Goal: Information Seeking & Learning: Learn about a topic

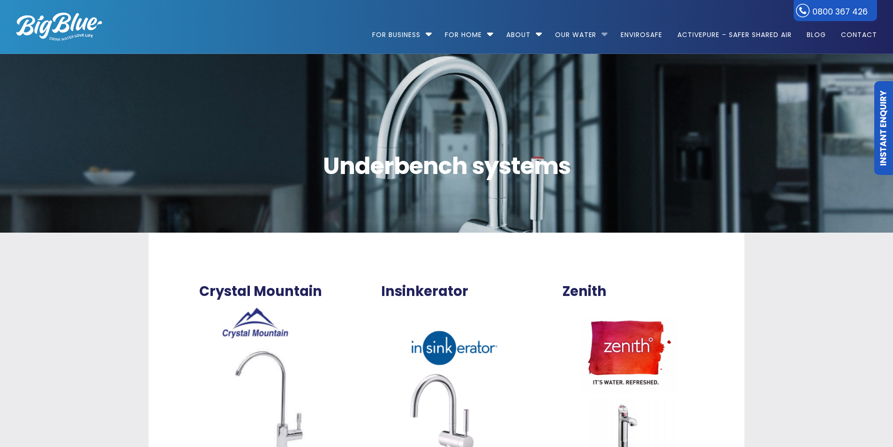
click at [606, 31] on li "Our Water Our Water – h2o in all its glory Filtered Water Solutions" at bounding box center [581, 30] width 64 height 53
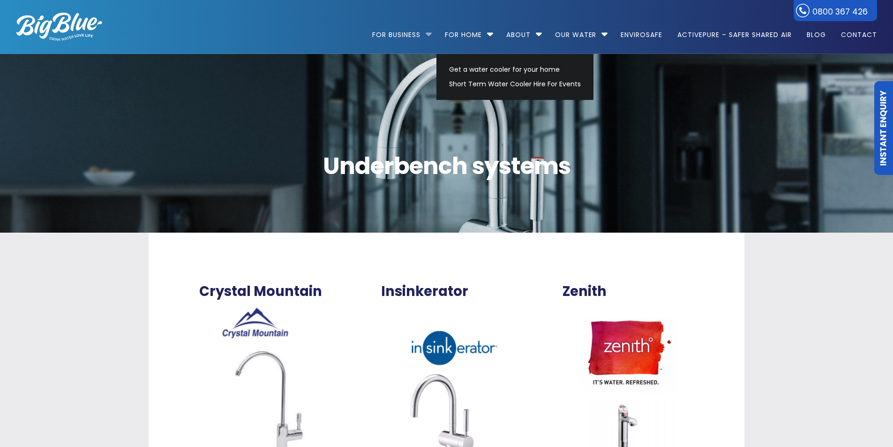
click at [426, 31] on li "For Business Bottled Water Delivery Plumbed in Water Coolers Fill Your Own Cool…" at bounding box center [404, 30] width 64 height 53
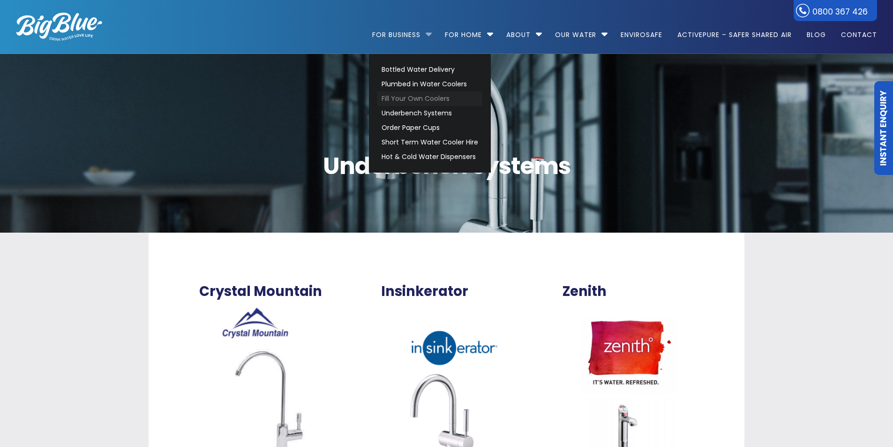
click at [428, 93] on link "Fill Your Own Coolers" at bounding box center [430, 98] width 105 height 15
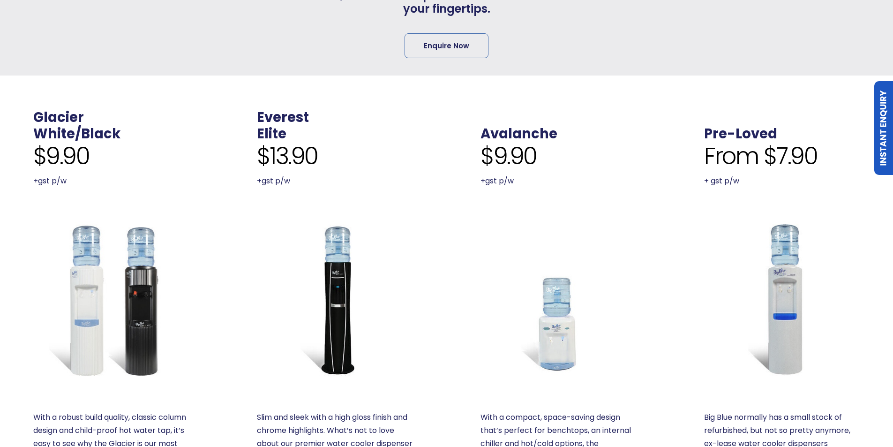
scroll to position [375, 0]
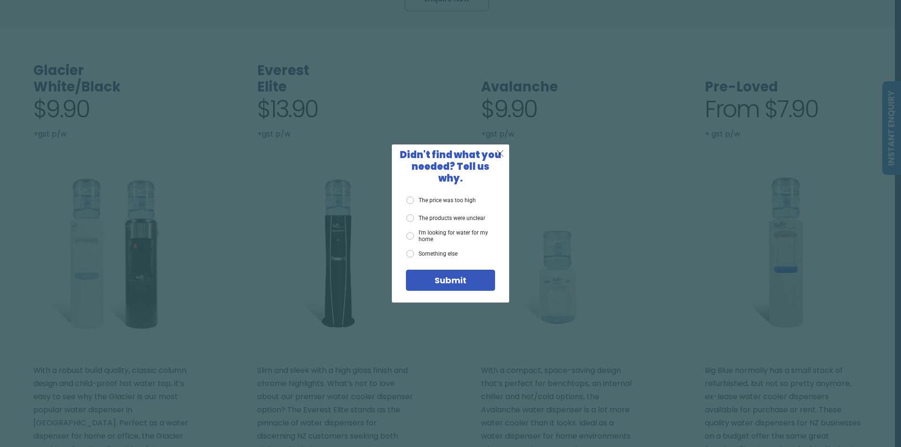
click at [499, 157] on span "X" at bounding box center [500, 153] width 8 height 12
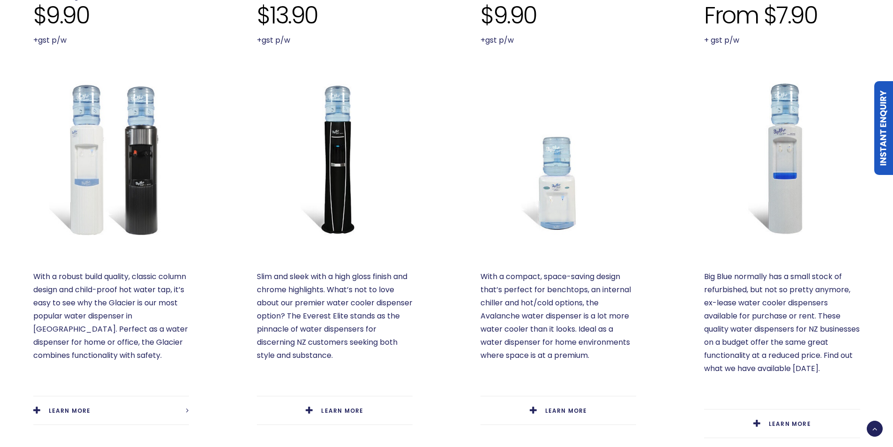
scroll to position [563, 0]
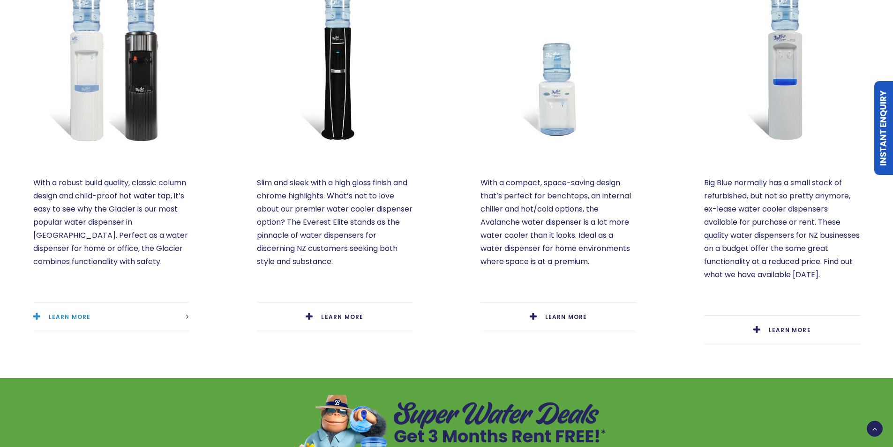
click at [92, 303] on link "LEARN MORE" at bounding box center [111, 317] width 156 height 29
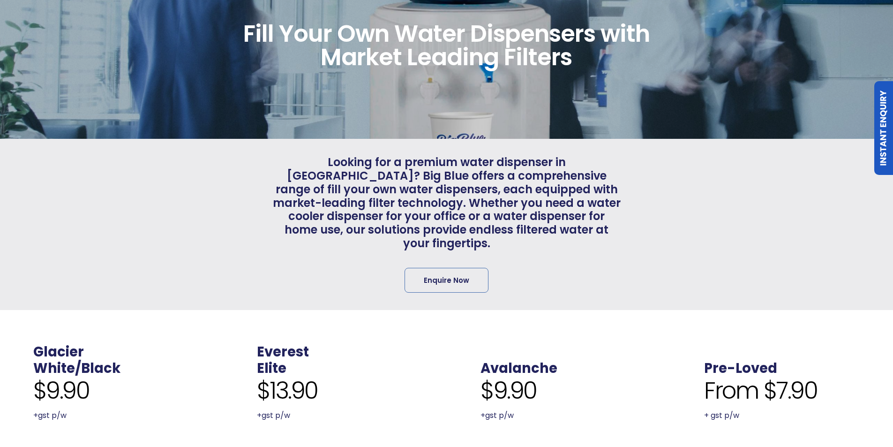
scroll to position [0, 0]
